Goal: Complete application form

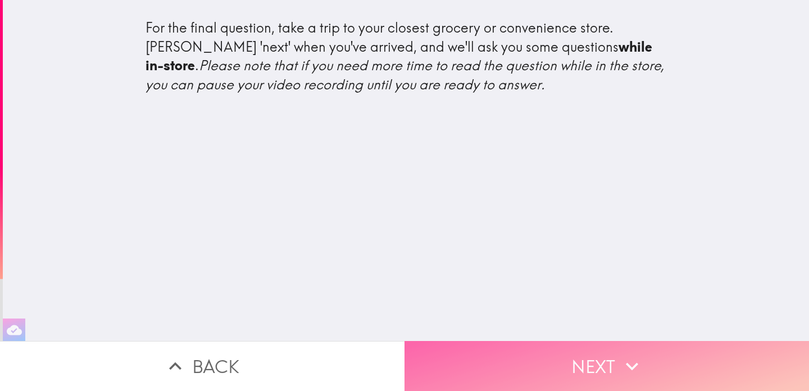
click at [605, 353] on button "Next" at bounding box center [606, 366] width 404 height 50
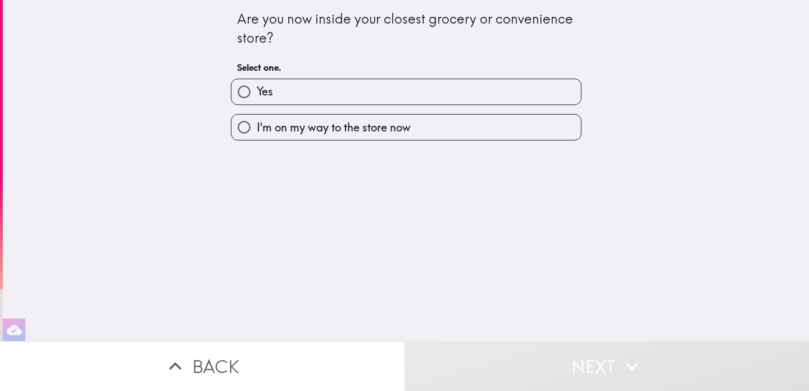
click at [463, 131] on label "I'm on my way to the store now" at bounding box center [405, 127] width 349 height 25
click at [257, 131] on input "I'm on my way to the store now" at bounding box center [243, 127] width 25 height 25
radio input "true"
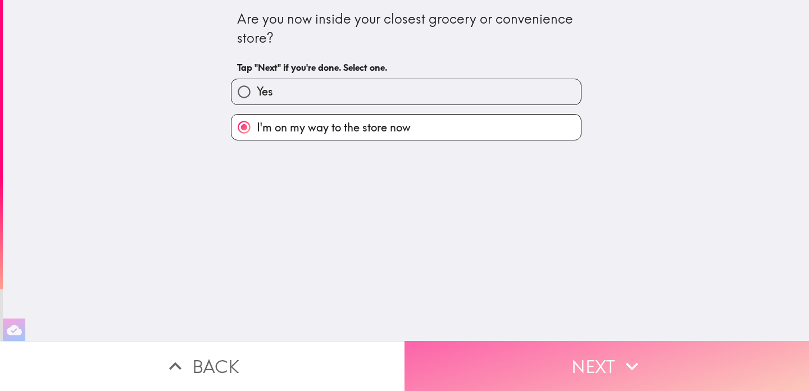
click at [599, 380] on button "Next" at bounding box center [606, 366] width 404 height 50
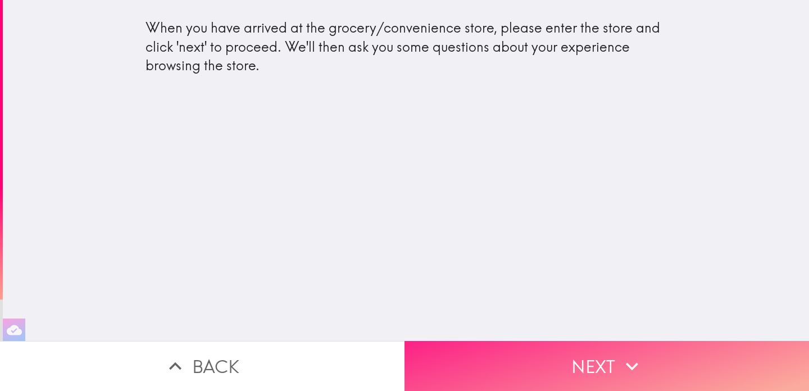
click at [604, 362] on button "Next" at bounding box center [606, 366] width 404 height 50
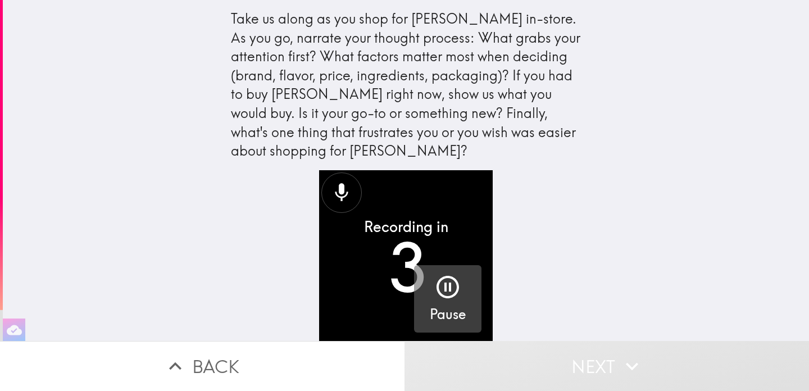
click at [455, 294] on icon "button" at bounding box center [447, 286] width 27 height 27
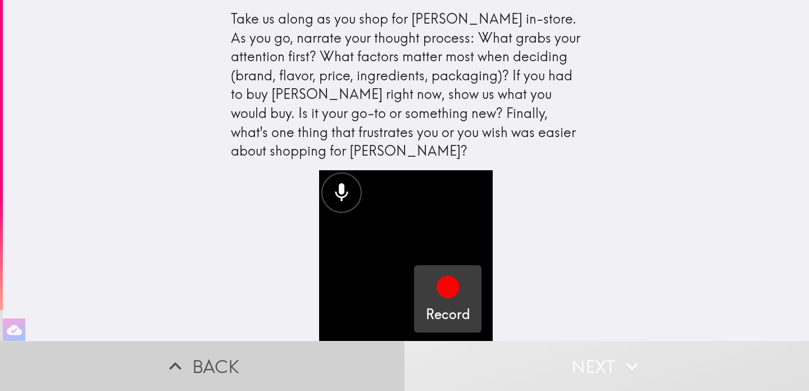
click at [248, 352] on button "Back" at bounding box center [202, 366] width 404 height 50
